Goal: Task Accomplishment & Management: Complete application form

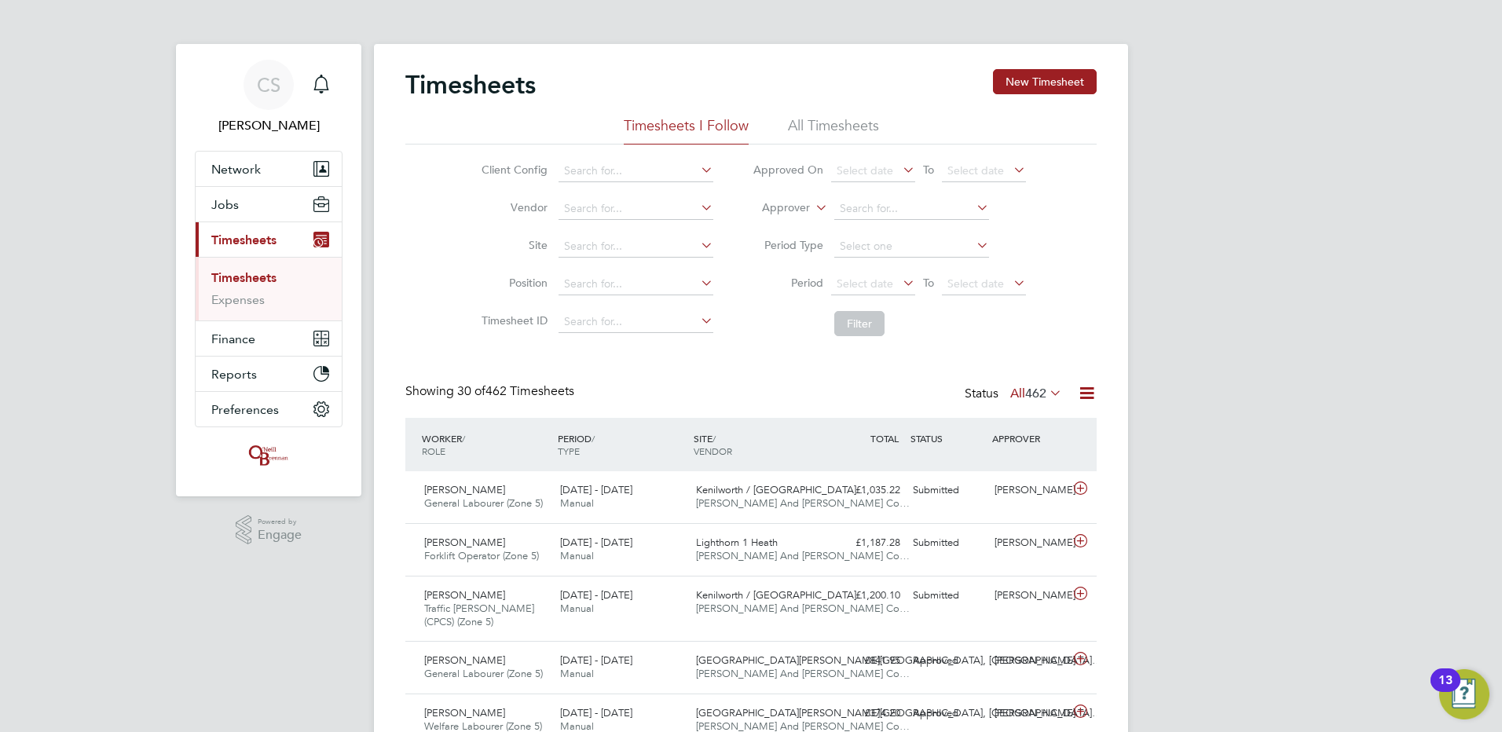
drag, startPoint x: 0, startPoint y: 0, endPoint x: 1164, endPoint y: 284, distance: 1197.8
click at [654, 557] on div "[DATE] - [DATE] Manual" at bounding box center [622, 549] width 136 height 39
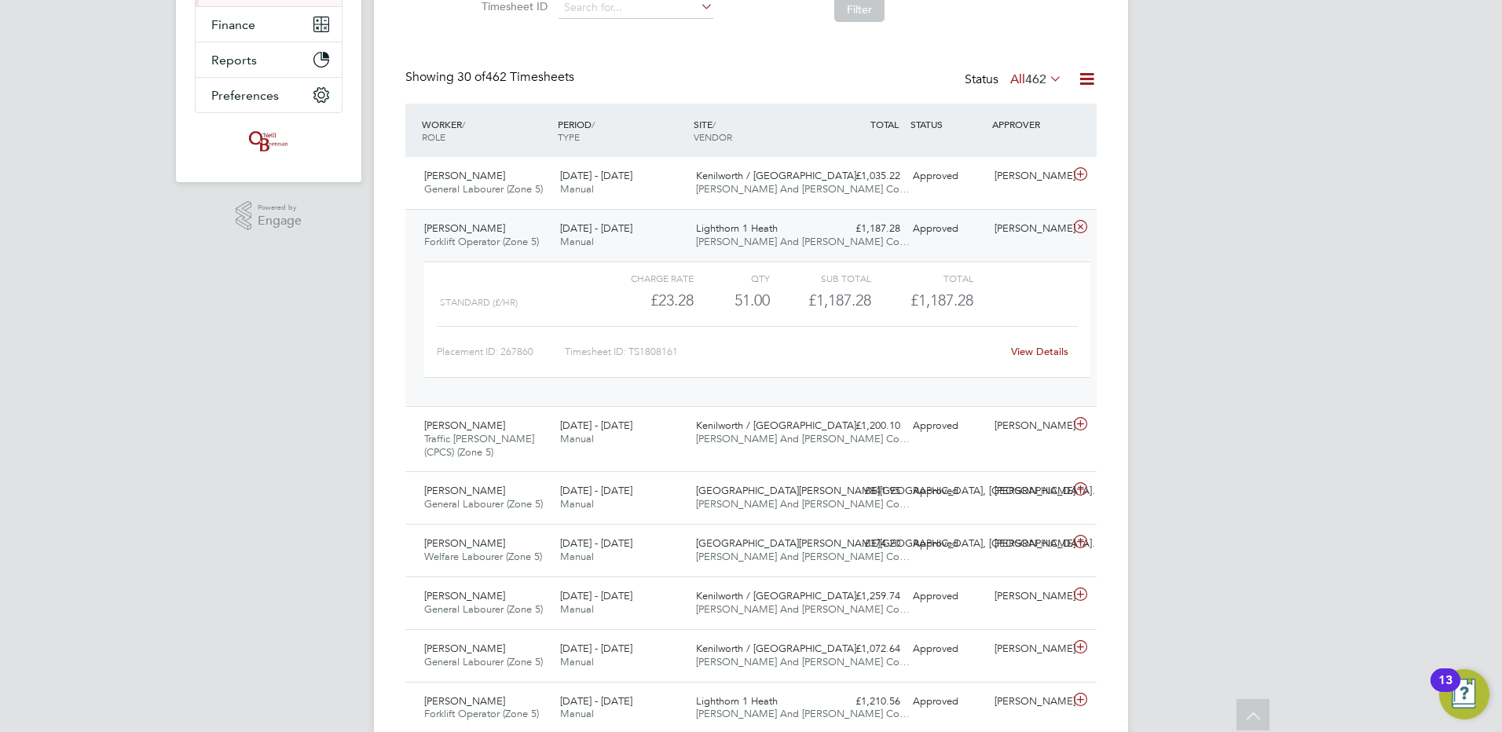
click at [1015, 342] on div "View Details" at bounding box center [1039, 351] width 77 height 25
click at [1032, 350] on link "View Details" at bounding box center [1039, 351] width 57 height 13
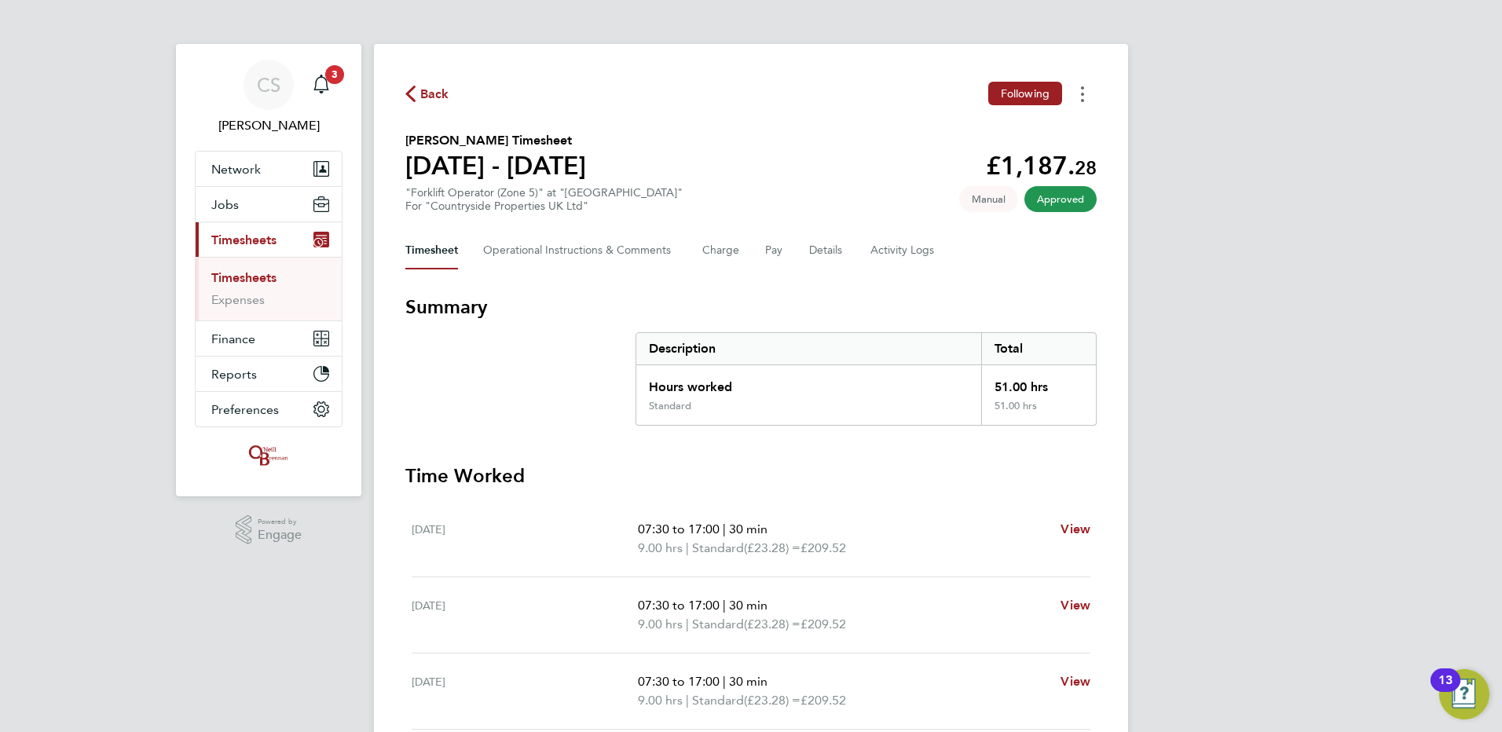
click at [1080, 101] on button "Timesheets Menu" at bounding box center [1083, 94] width 28 height 24
click at [1040, 134] on link "Download timesheet" at bounding box center [1002, 128] width 189 height 31
click at [435, 97] on span "Back" at bounding box center [434, 94] width 29 height 19
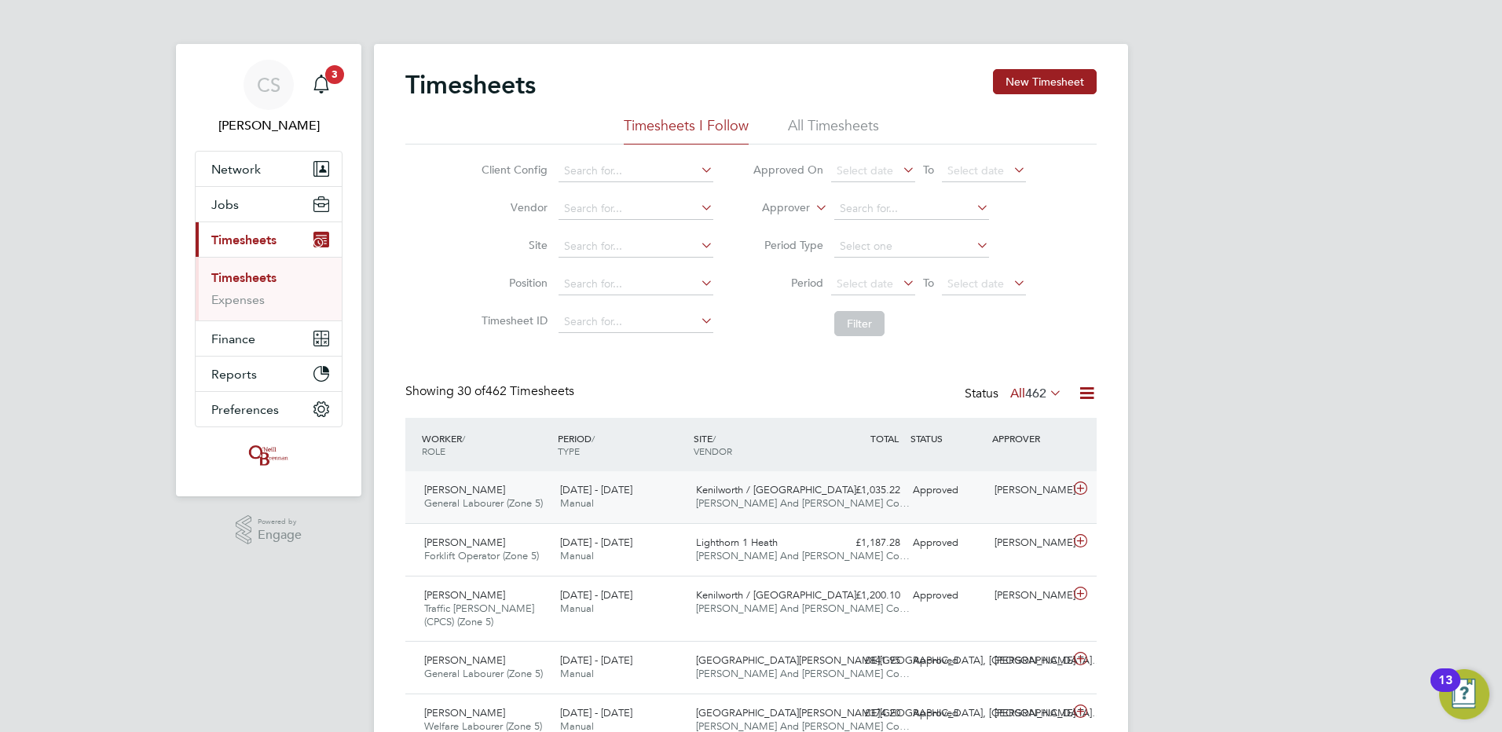
click at [738, 494] on span "Kenilworth / [GEOGRAPHIC_DATA]…" at bounding box center [781, 489] width 171 height 13
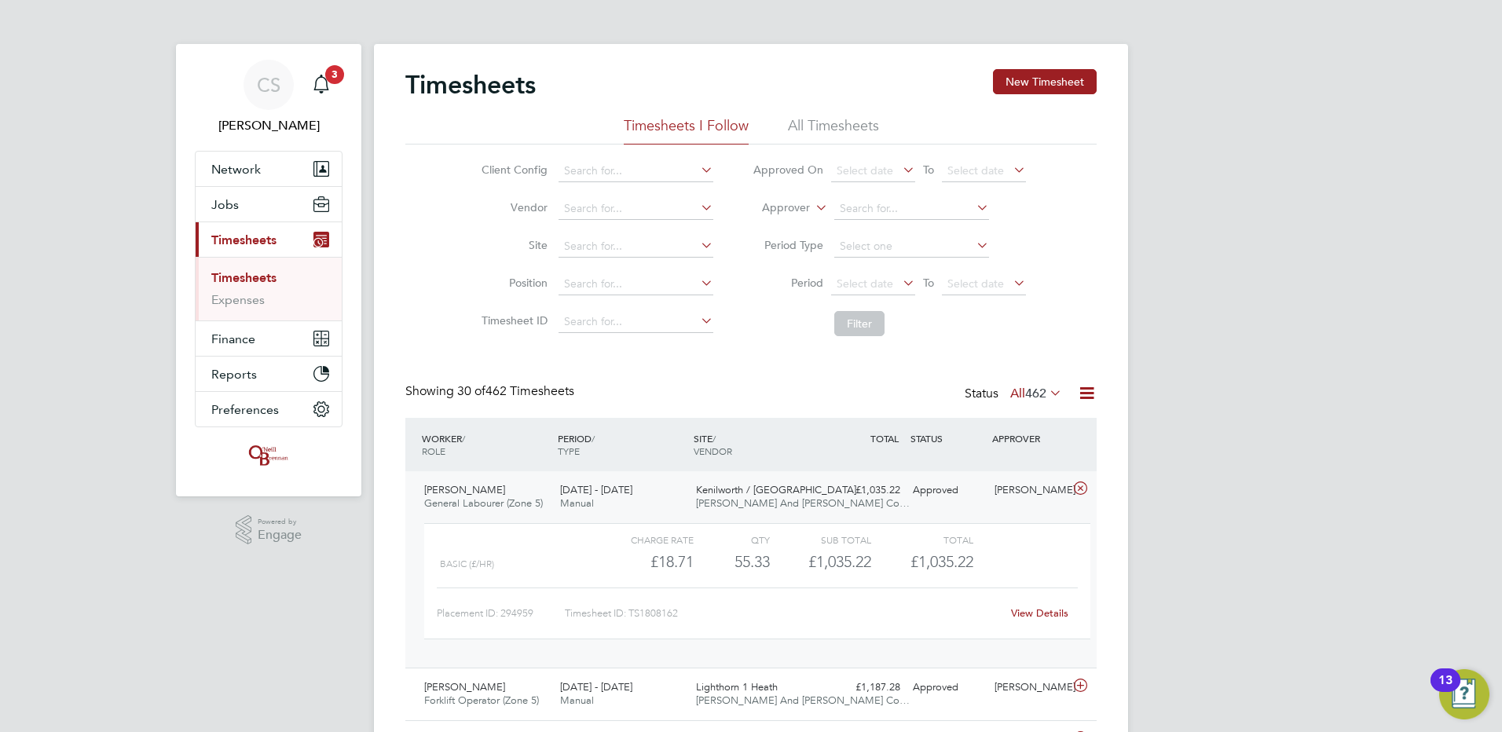
click at [1051, 99] on div "Timesheets New Timesheet" at bounding box center [750, 92] width 691 height 47
click at [1051, 91] on button "New Timesheet" at bounding box center [1045, 81] width 104 height 25
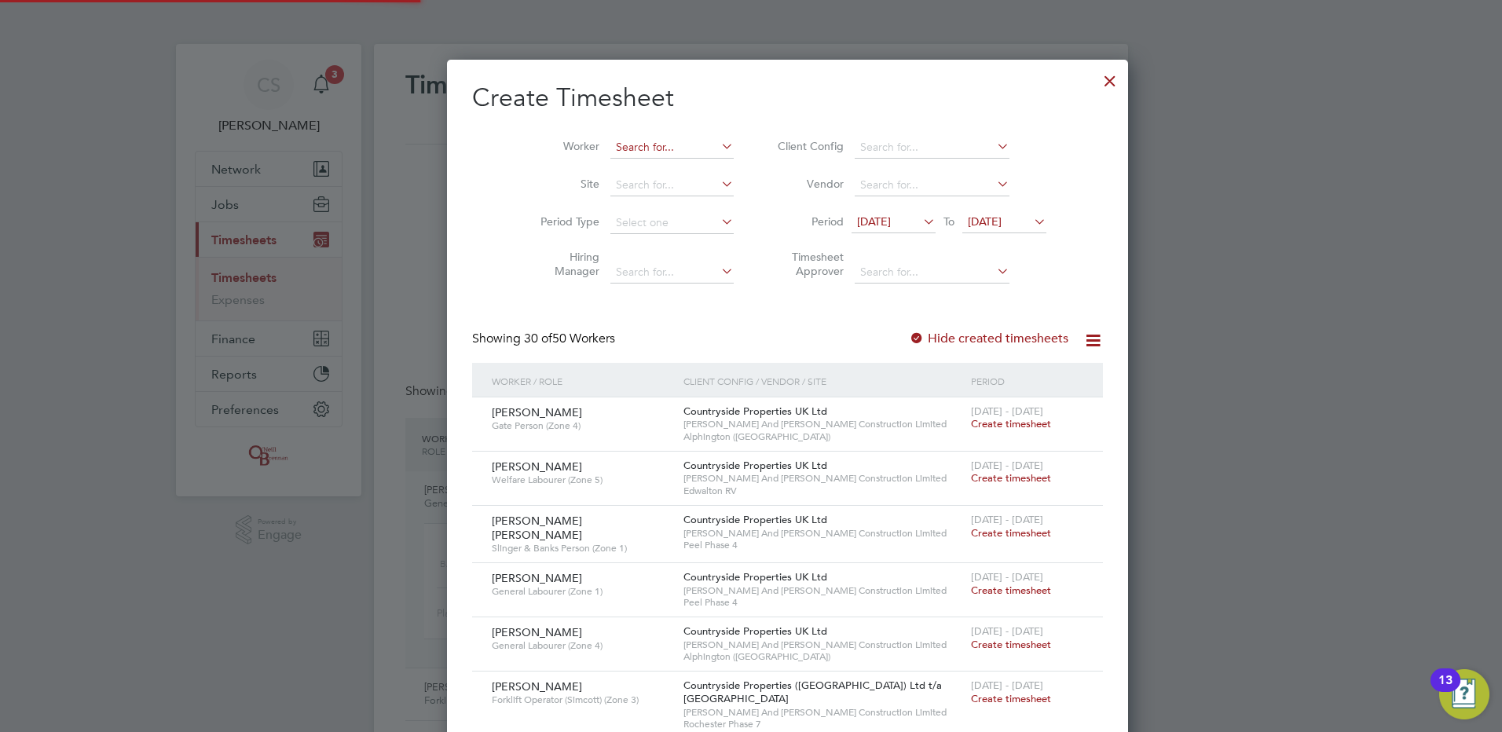
click at [611, 141] on input at bounding box center [672, 148] width 123 height 22
type input "n"
click at [668, 166] on li "Andrae Frazer" at bounding box center [643, 168] width 141 height 21
type input "[PERSON_NAME]"
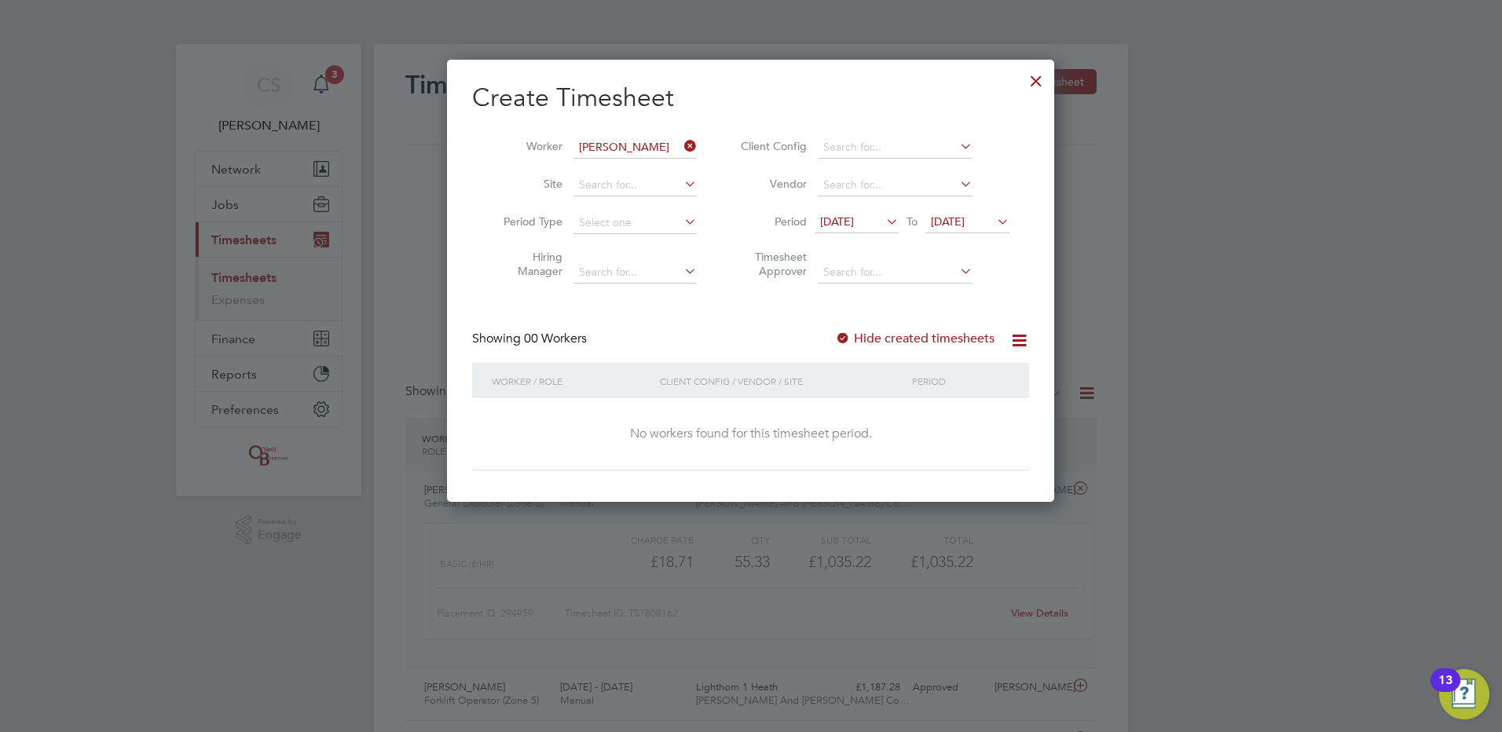
click at [898, 350] on div "Showing 00 Workers Hide created timesheets" at bounding box center [750, 347] width 557 height 32
click at [901, 343] on label "Hide created timesheets" at bounding box center [915, 339] width 160 height 16
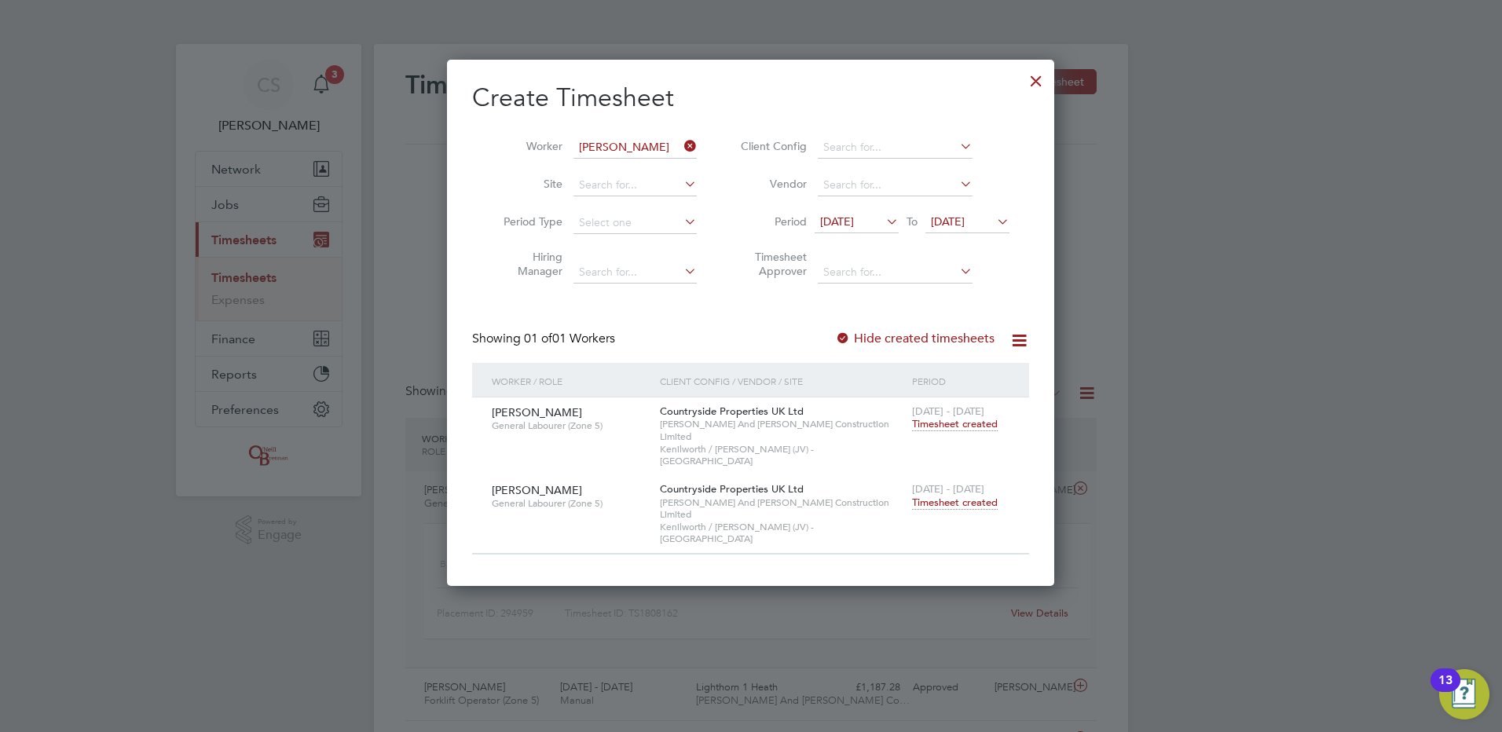
click at [948, 496] on span "Timesheet created" at bounding box center [955, 503] width 86 height 14
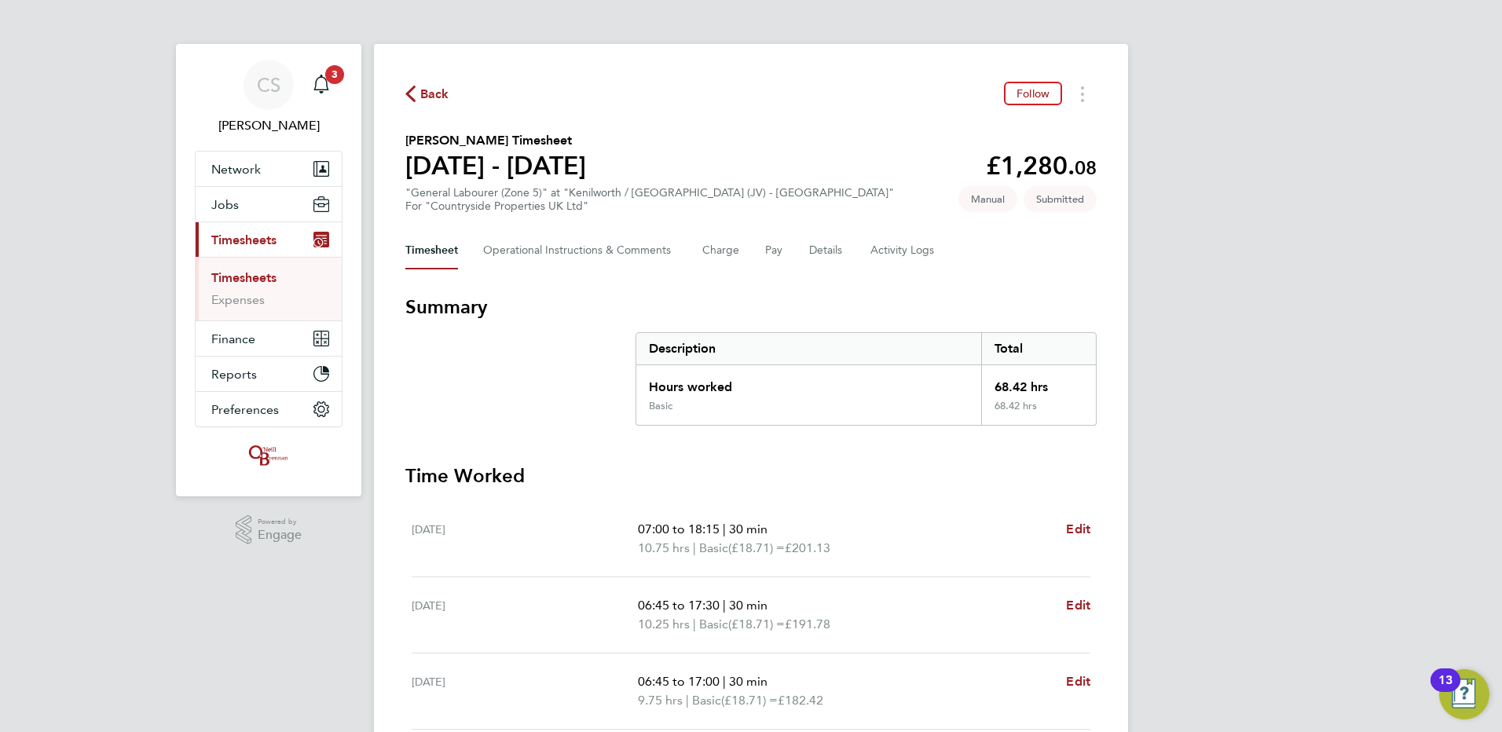
click at [419, 95] on span "Back" at bounding box center [427, 93] width 44 height 15
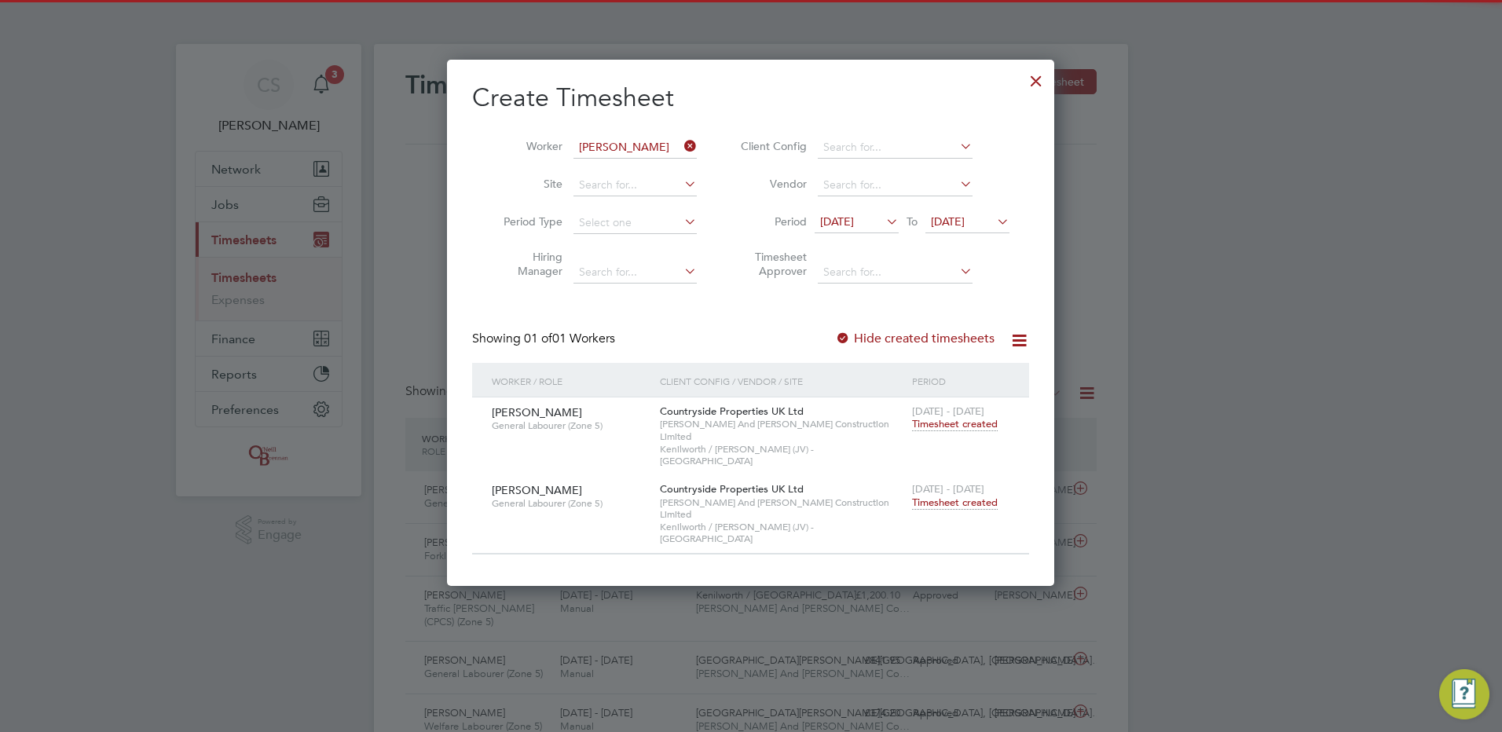
scroll to position [40, 137]
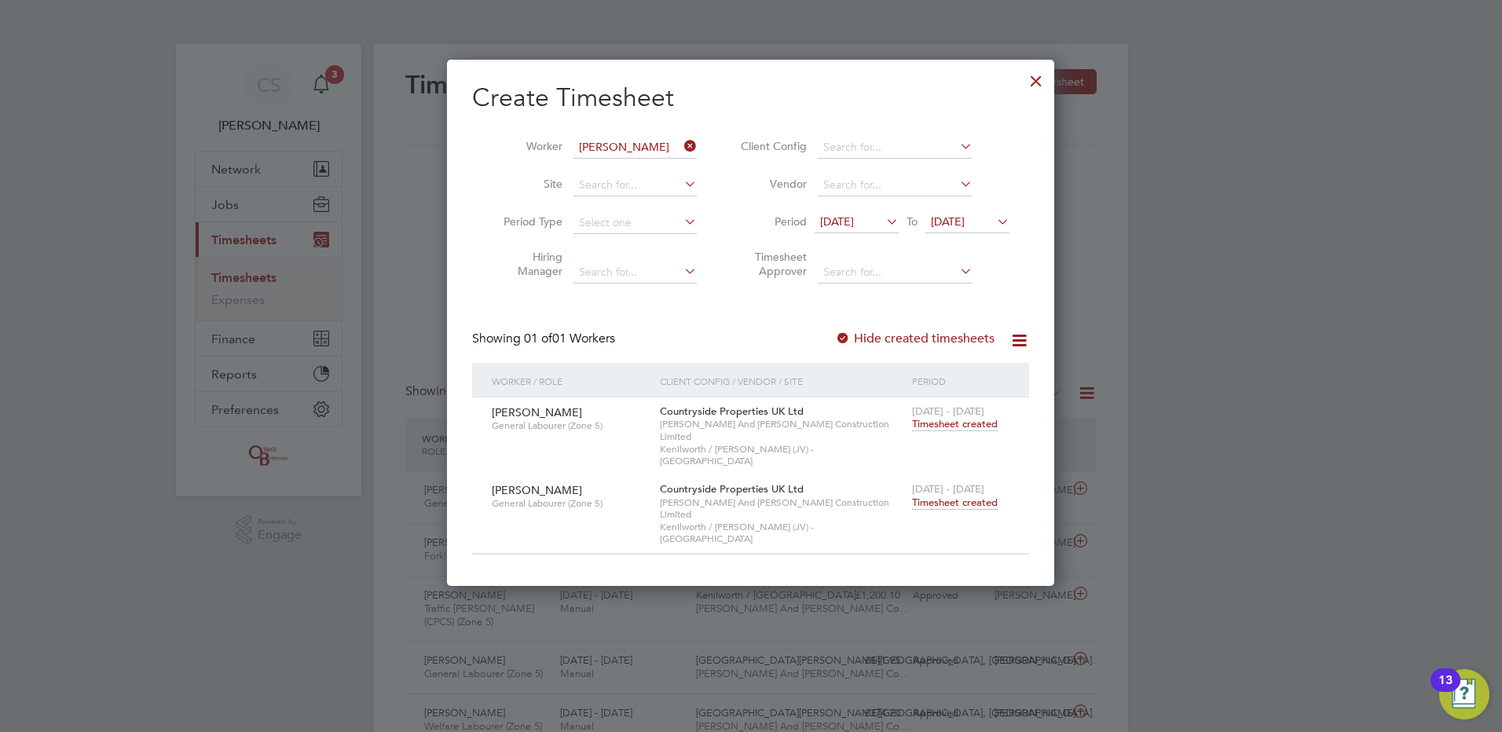
click at [1040, 78] on div at bounding box center [1036, 77] width 28 height 28
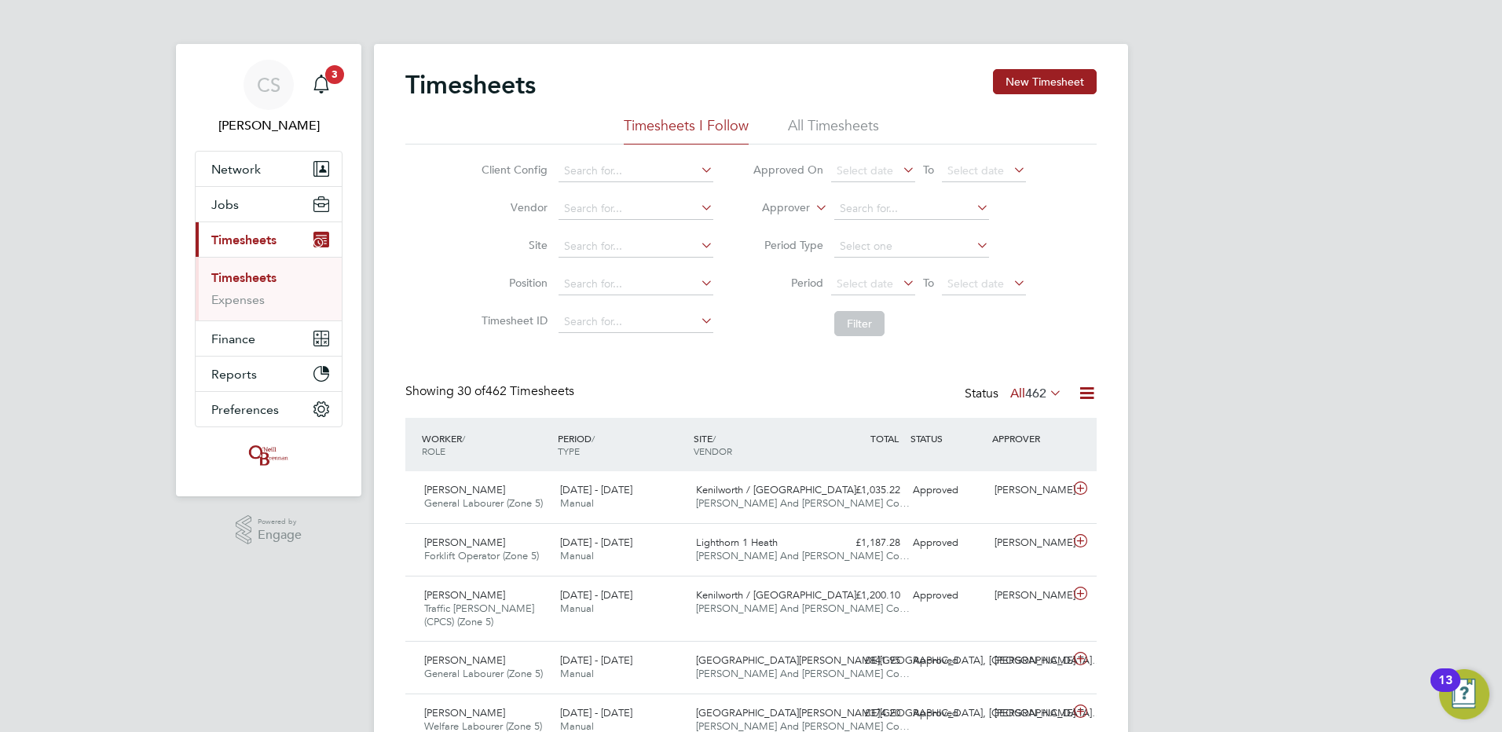
drag, startPoint x: 1355, startPoint y: 127, endPoint x: 1045, endPoint y: 99, distance: 310.9
click at [1348, 126] on div at bounding box center [751, 366] width 1502 height 732
